Goal: Task Accomplishment & Management: Manage account settings

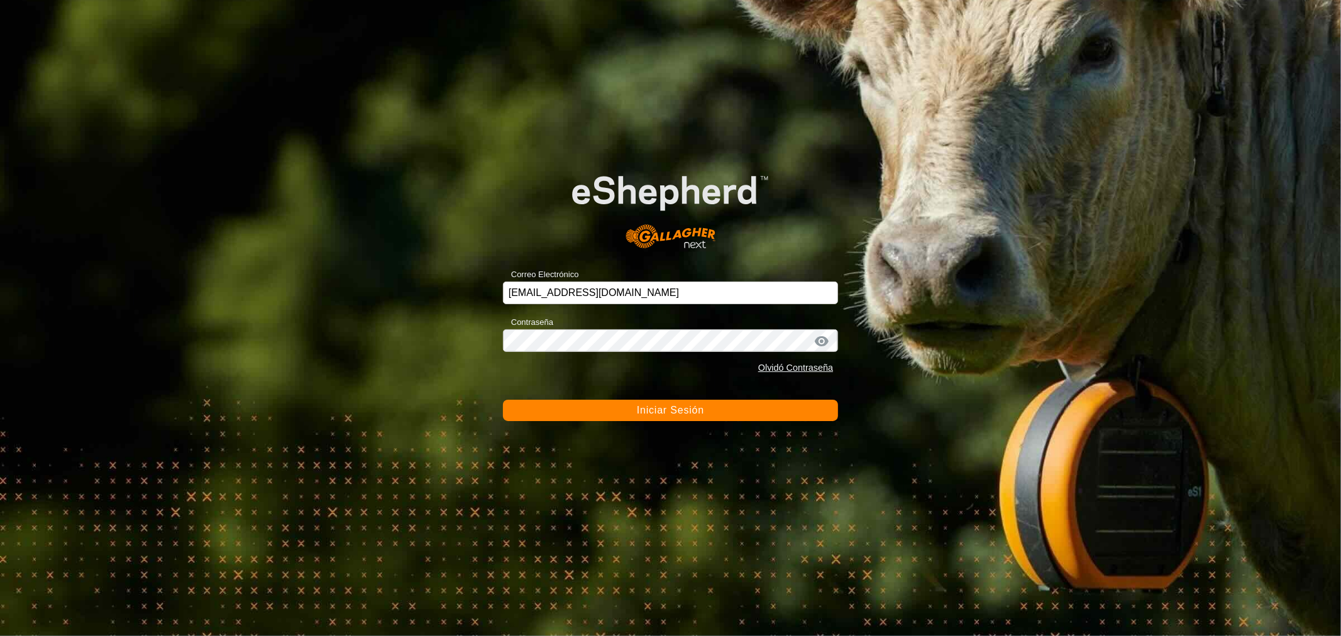
click at [591, 395] on form "Correo Electrónico [EMAIL_ADDRESS][DOMAIN_NAME] Contraseña Olvidó Contraseña In…" at bounding box center [670, 285] width 335 height 274
click at [598, 405] on button "Iniciar Sesión" at bounding box center [670, 410] width 335 height 21
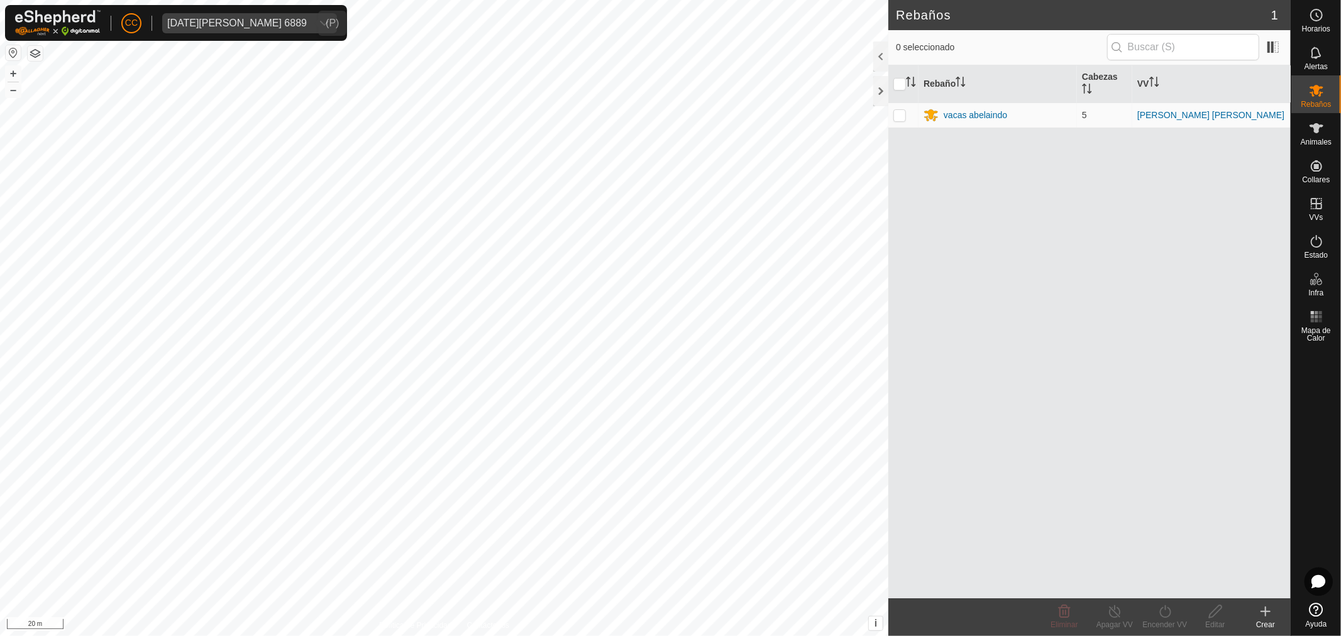
click at [235, 24] on div "[DATE][PERSON_NAME] 6889" at bounding box center [237, 23] width 140 height 10
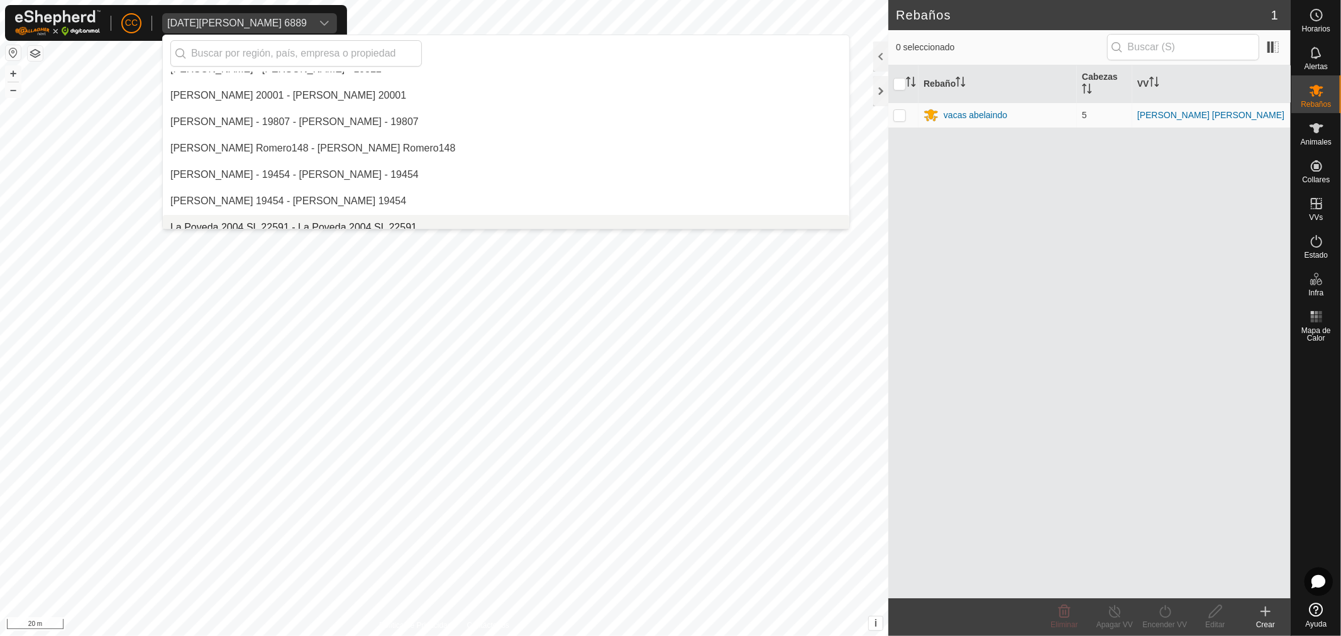
scroll to position [5489, 0]
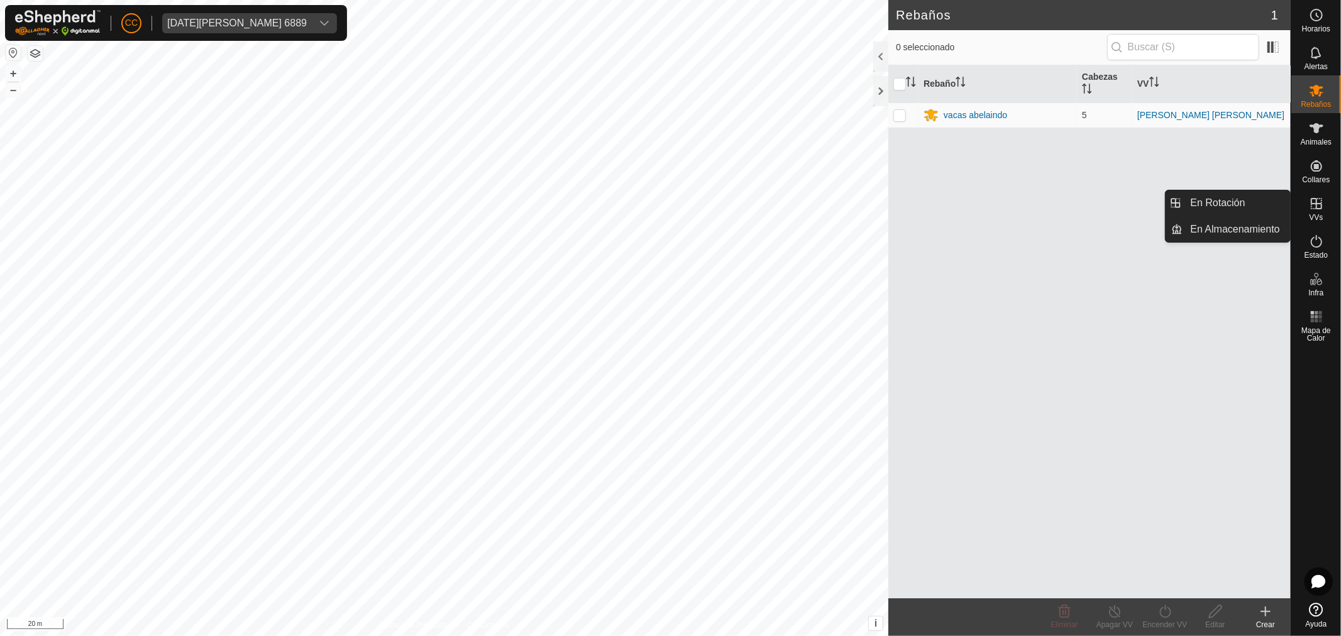
click at [1318, 214] on span "VVs" at bounding box center [1316, 218] width 14 height 8
click at [1318, 119] on es-animals-svg-icon at bounding box center [1316, 128] width 23 height 20
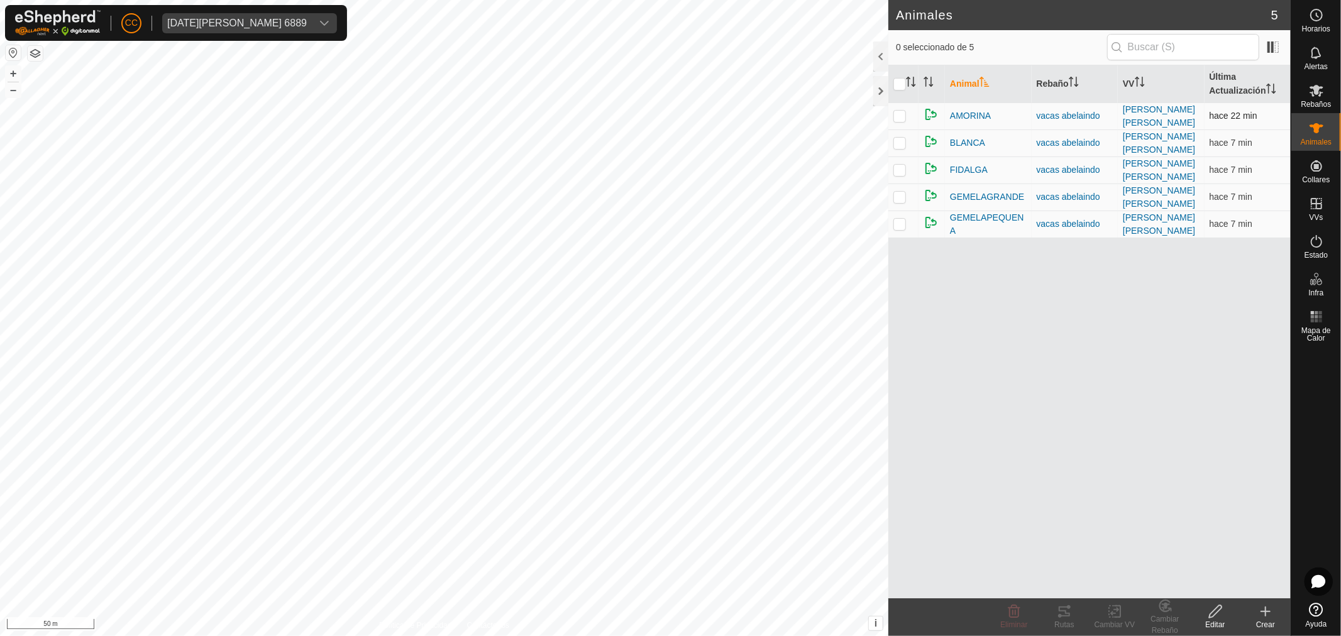
click at [903, 114] on p-checkbox at bounding box center [899, 116] width 13 height 10
checkbox input "true"
click at [1110, 619] on div "Cambiar VV" at bounding box center [1115, 624] width 50 height 11
click at [969, 426] on div "Animal Rebaño VV Última Actualización [PERSON_NAME] vacas abelaindo ARNEIRO [PE…" at bounding box center [1089, 331] width 402 height 533
click at [262, 23] on div "[DATE][PERSON_NAME] 6889" at bounding box center [237, 23] width 140 height 10
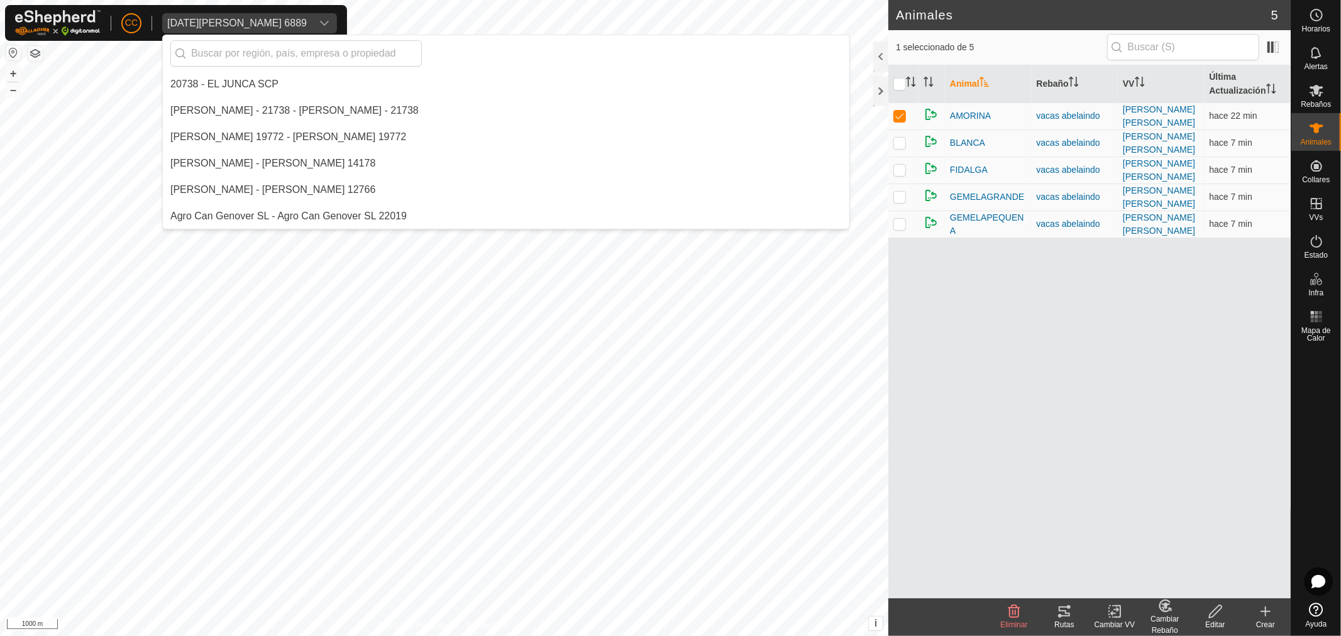
scroll to position [5621, 0]
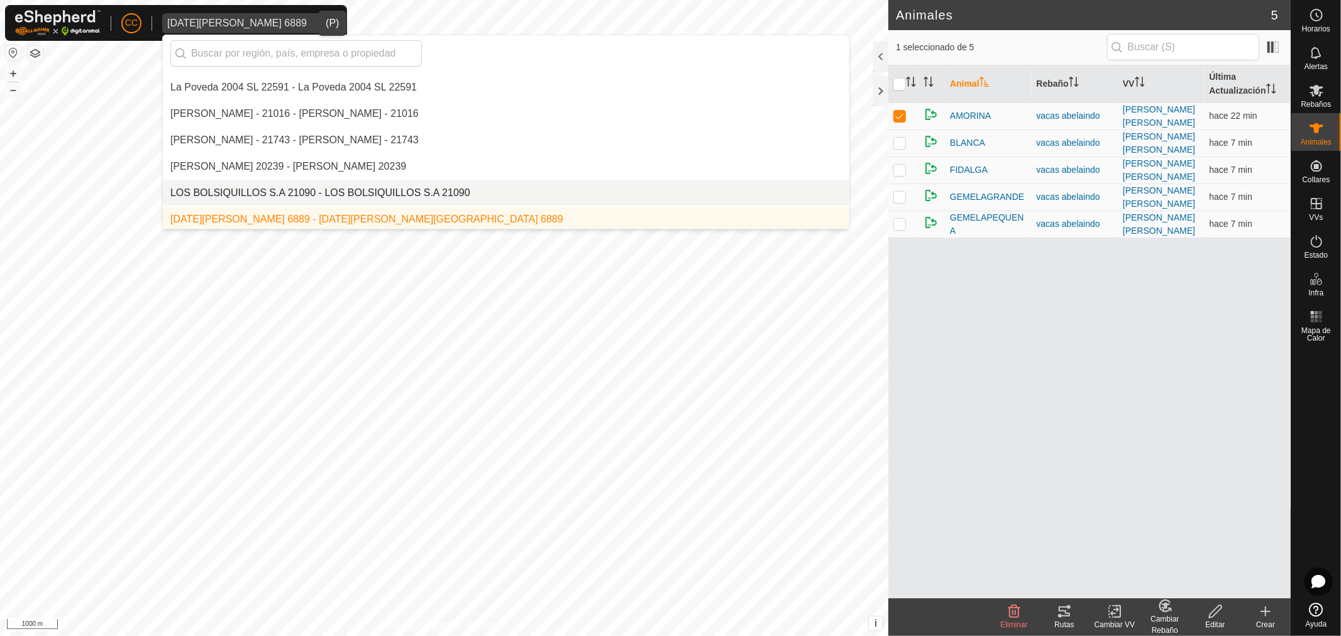
click at [294, 189] on li "LOS BOLSIQUILLOS S.A 21090 - LOS BOLSIQUILLOS S.A 21090" at bounding box center [506, 192] width 687 height 25
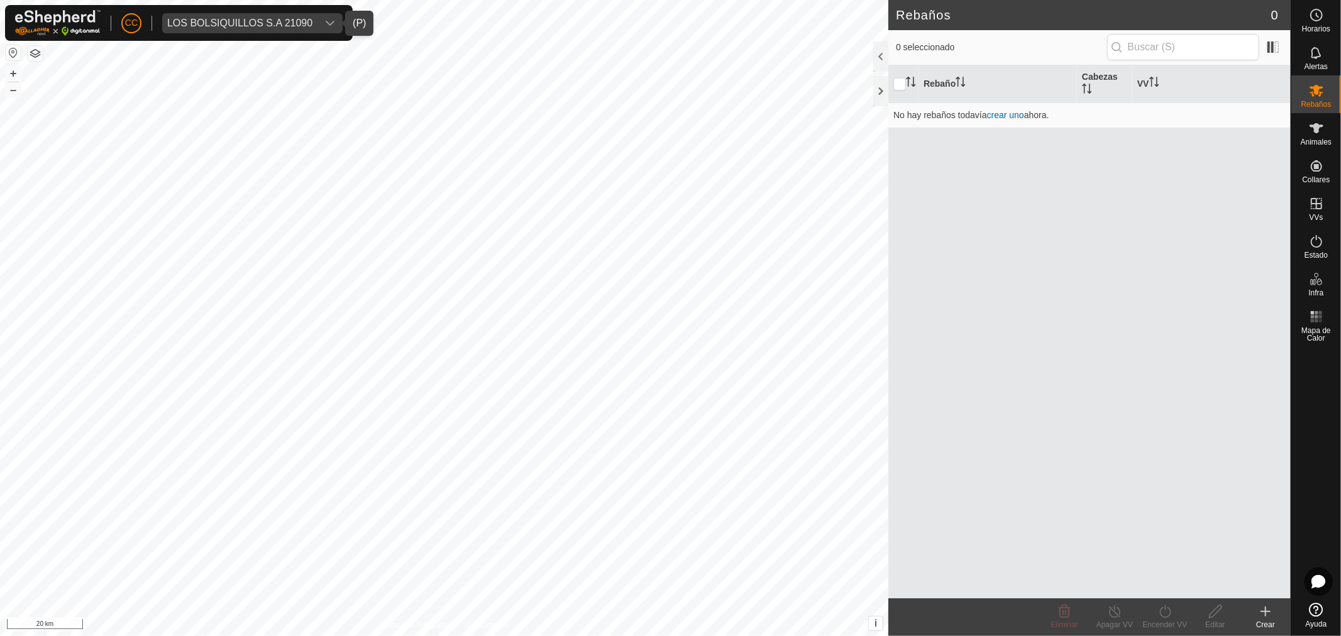
drag, startPoint x: 321, startPoint y: 23, endPoint x: 317, endPoint y: 28, distance: 6.5
click at [319, 24] on div "dropdown trigger" at bounding box center [329, 23] width 25 height 20
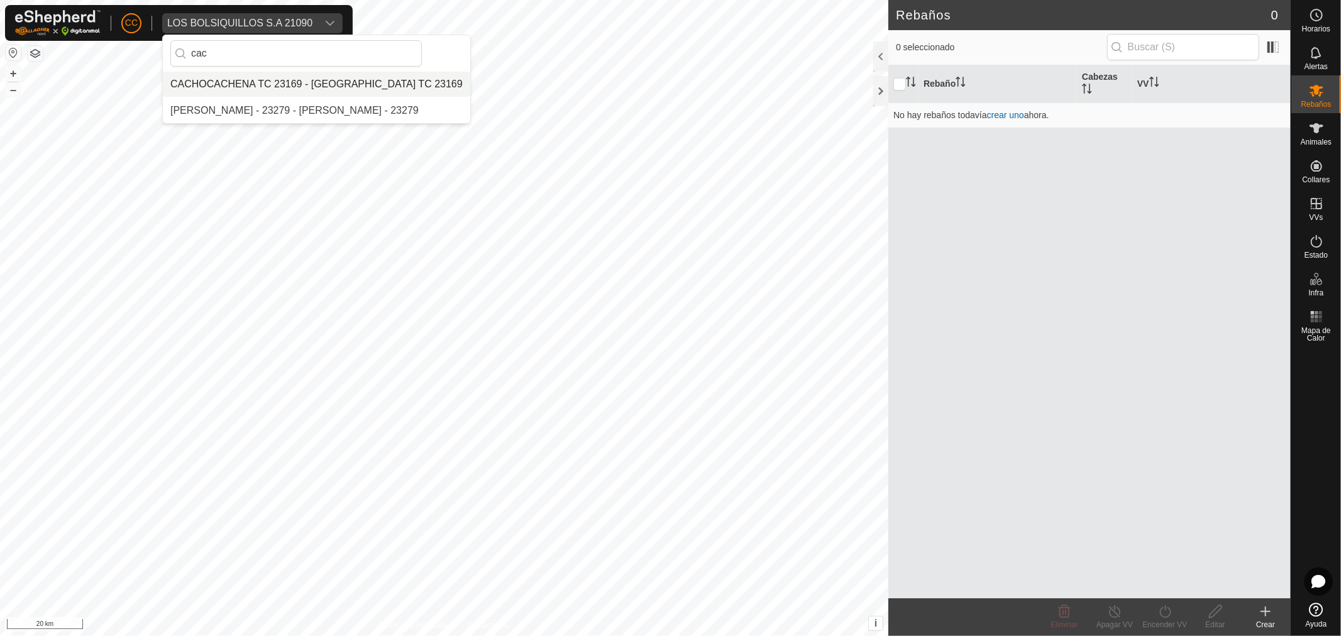
type input "cac"
click at [287, 85] on li "CACHOCACHENA TC 23169 - [GEOGRAPHIC_DATA] TC 23169" at bounding box center [316, 84] width 307 height 25
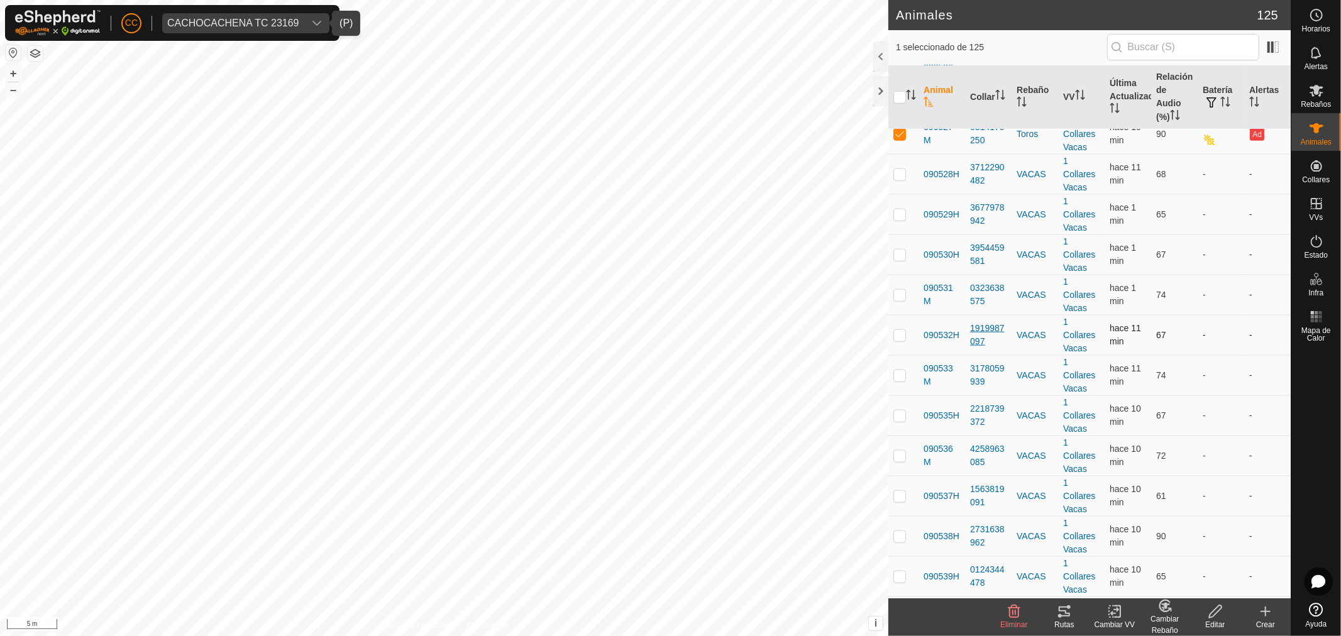
scroll to position [838, 0]
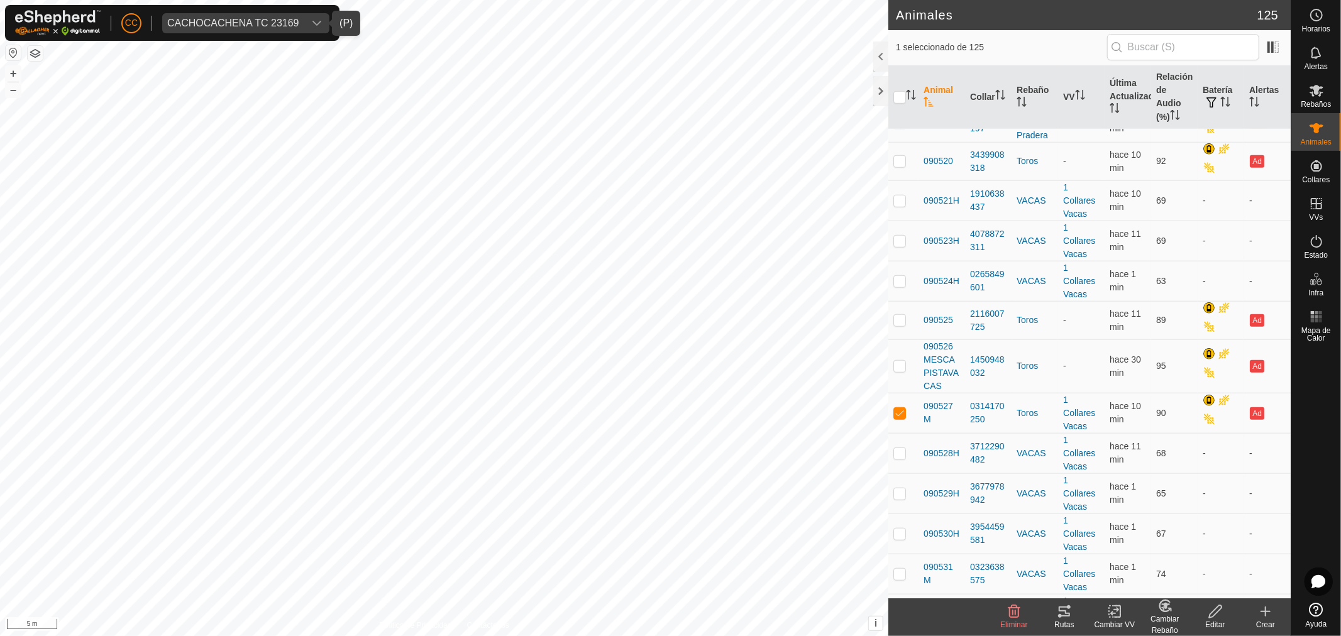
click at [1066, 621] on div "Rutas" at bounding box center [1064, 624] width 50 height 11
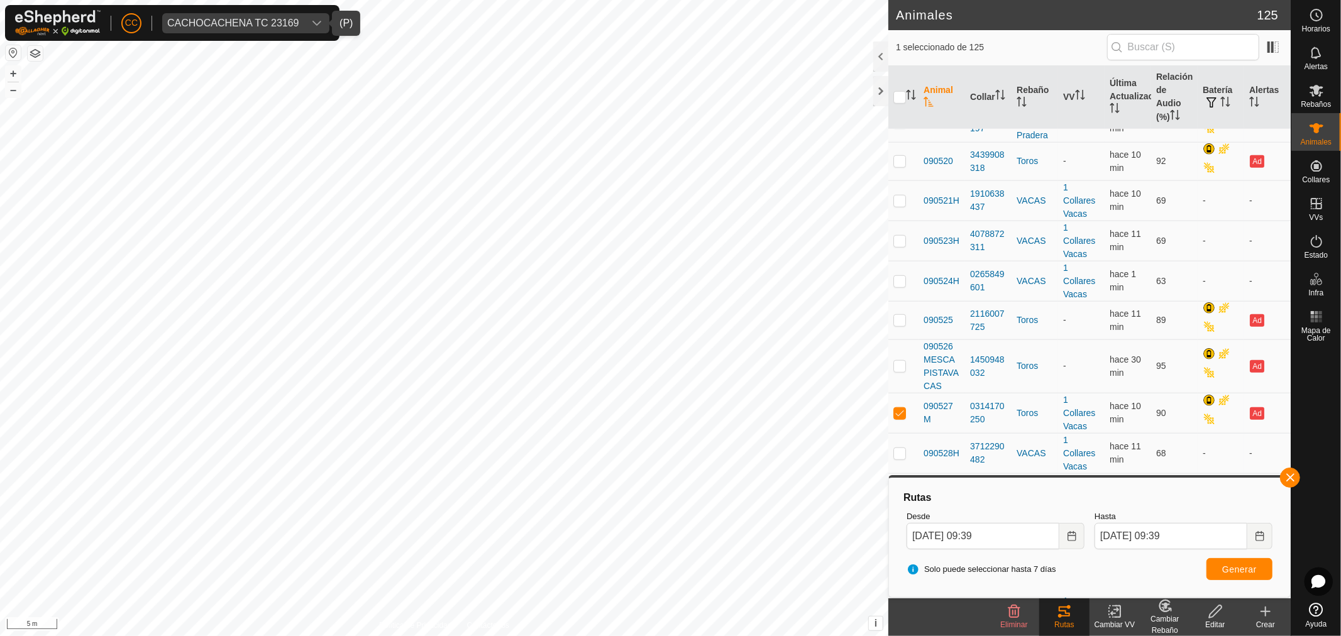
click at [1123, 627] on div "Cambiar VV" at bounding box center [1115, 624] width 50 height 11
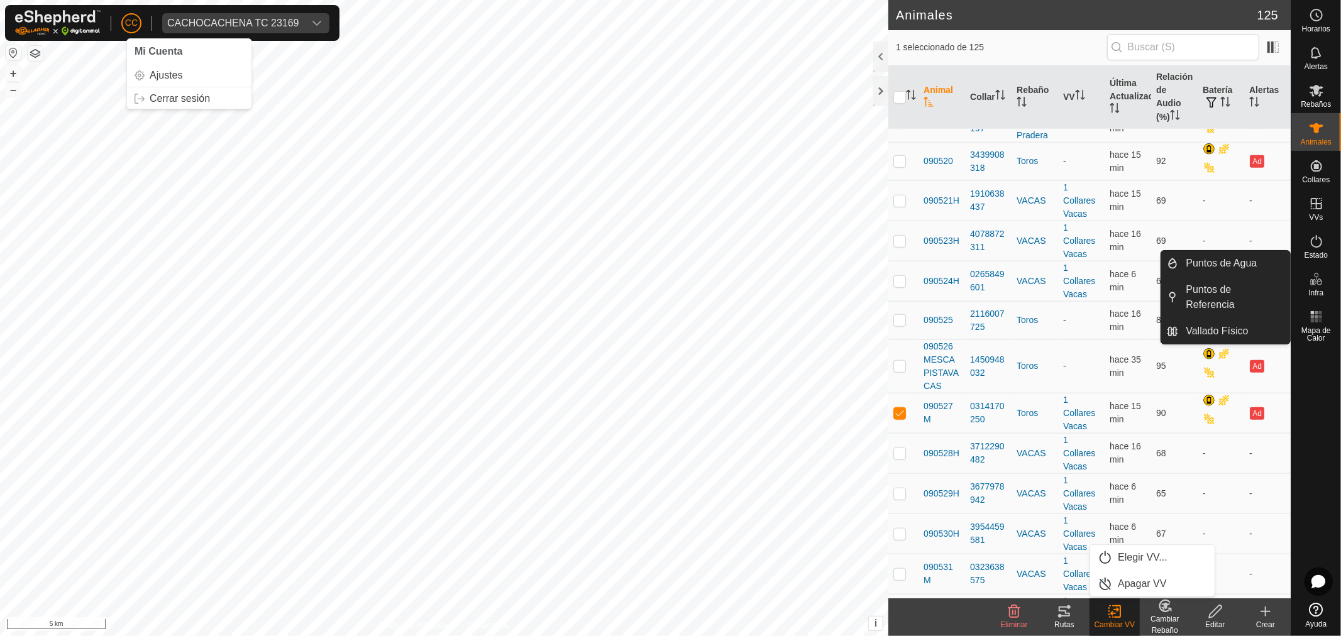
click at [1322, 264] on div "Infra" at bounding box center [1316, 283] width 50 height 38
